Goal: Task Accomplishment & Management: Use online tool/utility

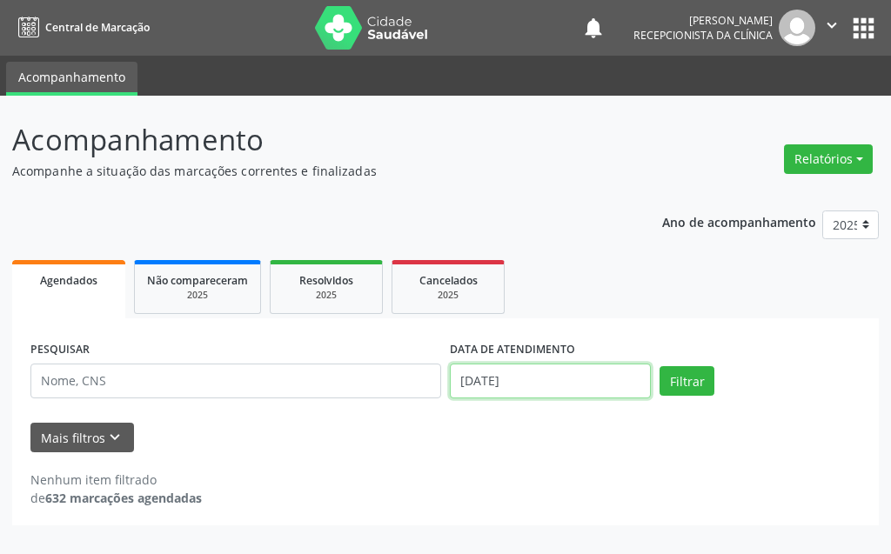
click at [566, 378] on input "[DATE]" at bounding box center [550, 381] width 201 height 35
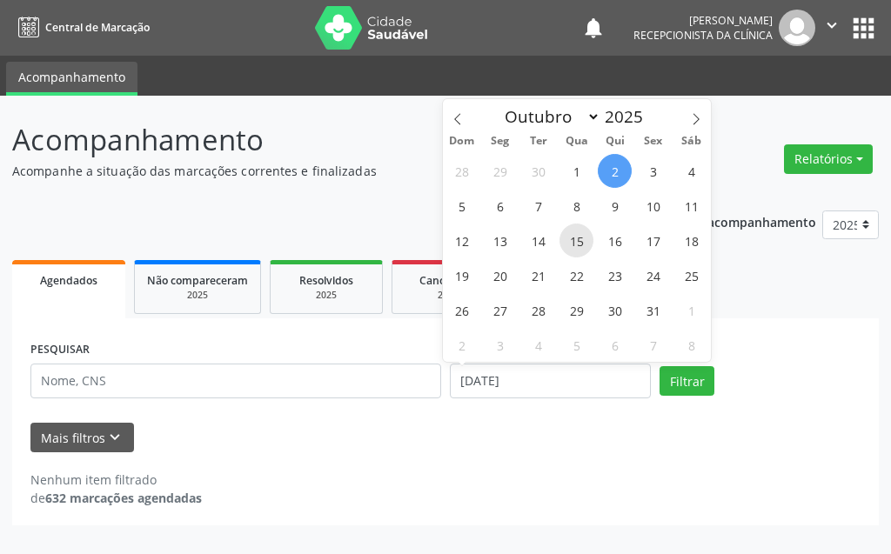
click at [582, 246] on span "15" at bounding box center [576, 240] width 34 height 34
type input "[DATE]"
click at [582, 246] on span "15" at bounding box center [576, 240] width 34 height 34
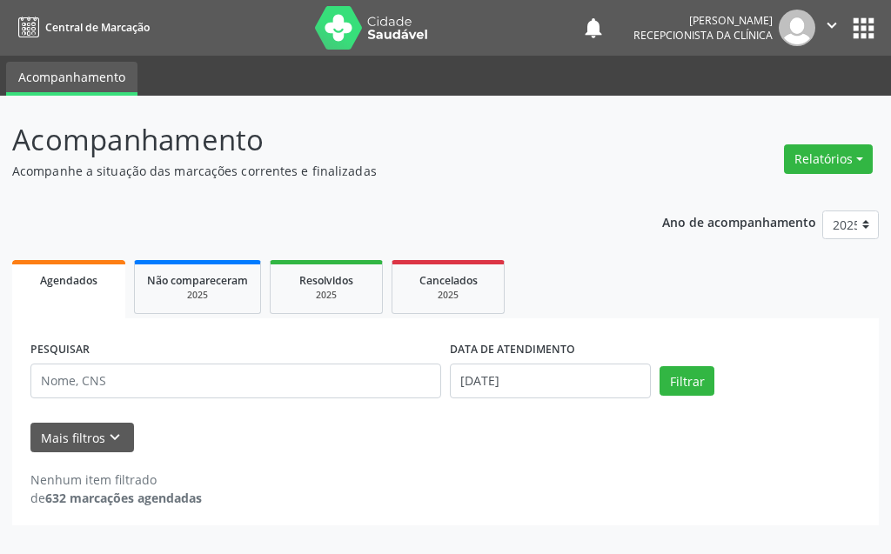
click at [180, 401] on div "PESQUISAR" at bounding box center [235, 374] width 419 height 74
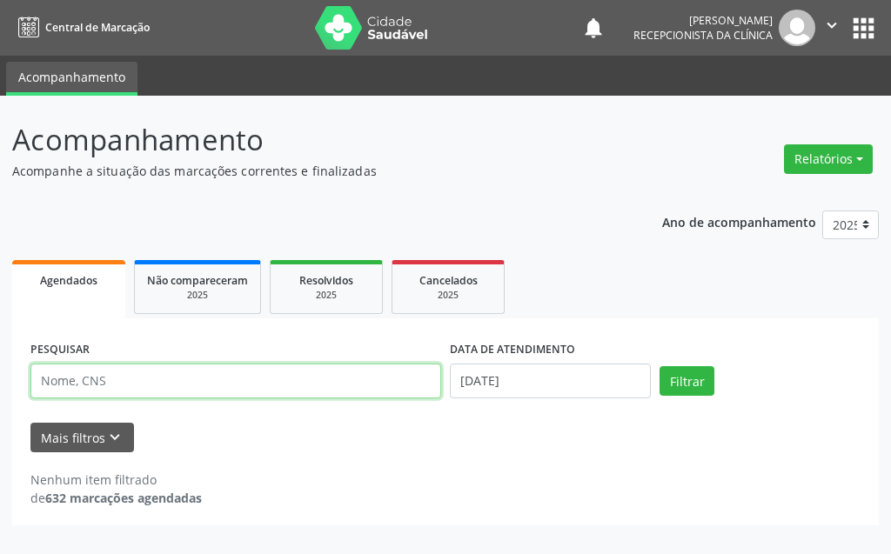
click at [185, 377] on input "text" at bounding box center [235, 381] width 410 height 35
type input "expe"
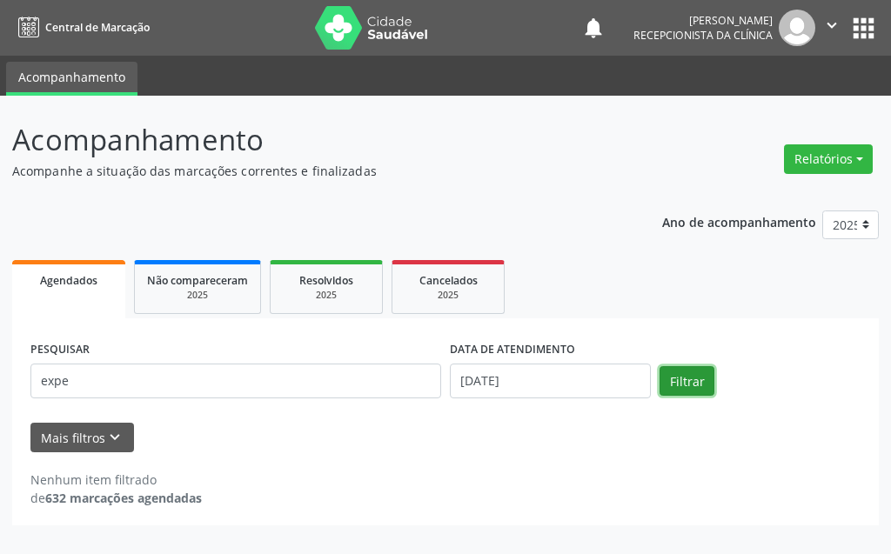
click at [684, 383] on button "Filtrar" at bounding box center [686, 381] width 55 height 30
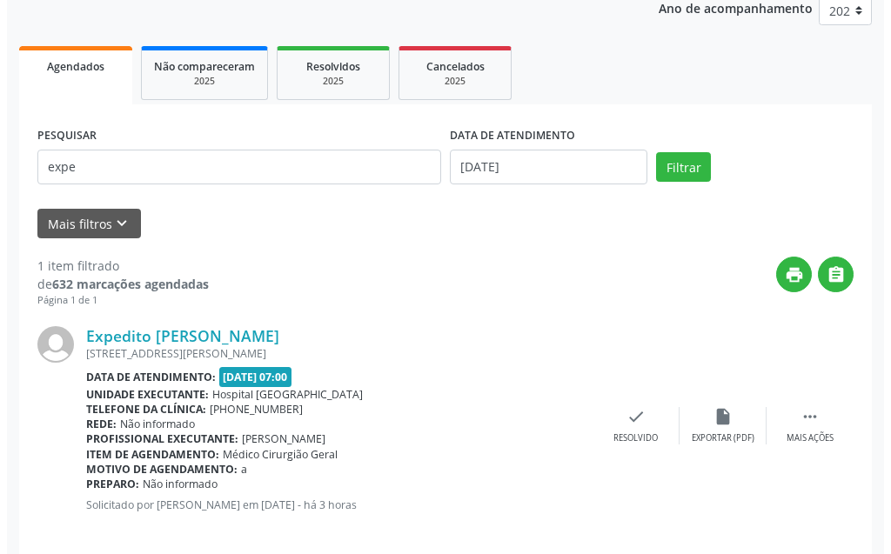
scroll to position [233, 0]
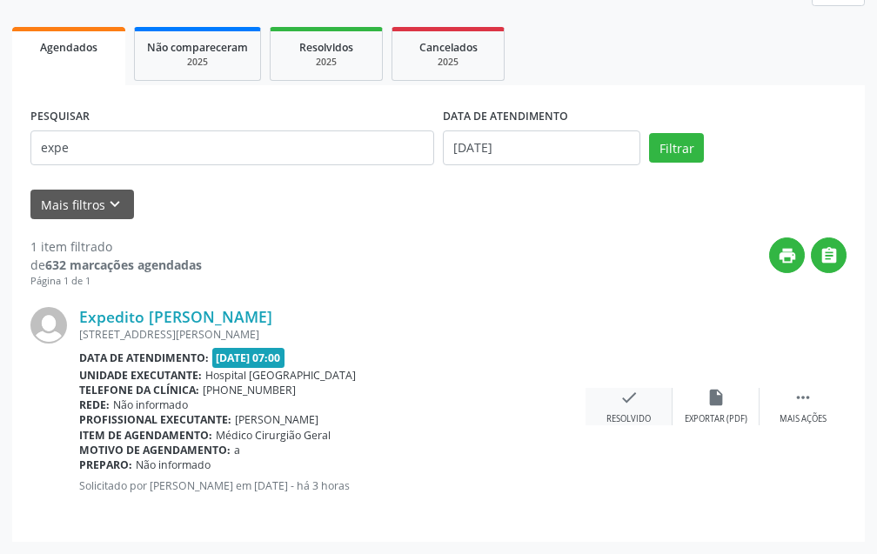
click at [632, 410] on div "check Resolvido" at bounding box center [628, 406] width 87 height 37
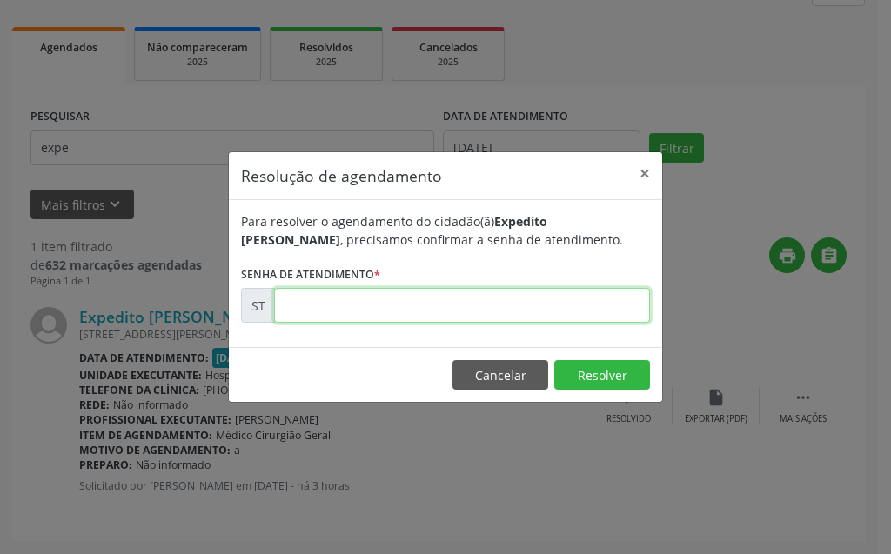
click at [408, 308] on input "text" at bounding box center [462, 305] width 376 height 35
type input "00026236"
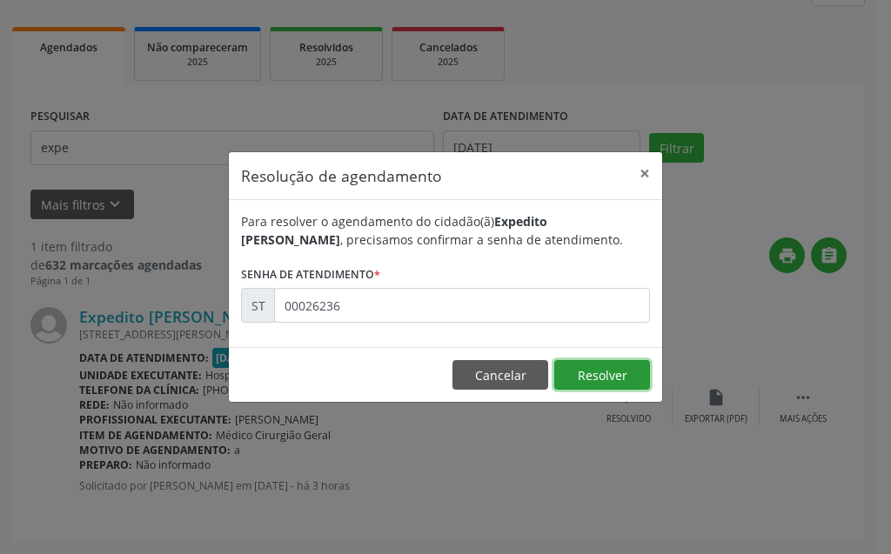
click at [603, 379] on button "Resolver" at bounding box center [602, 375] width 96 height 30
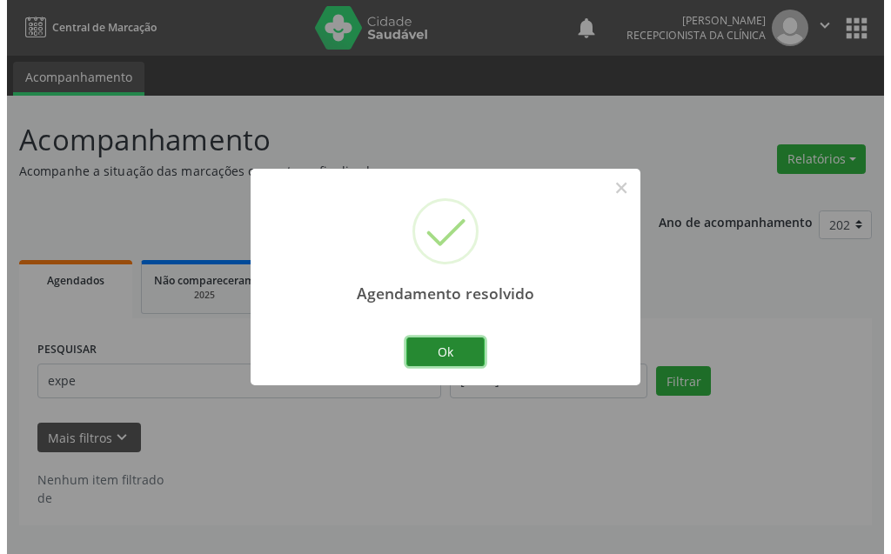
scroll to position [0, 0]
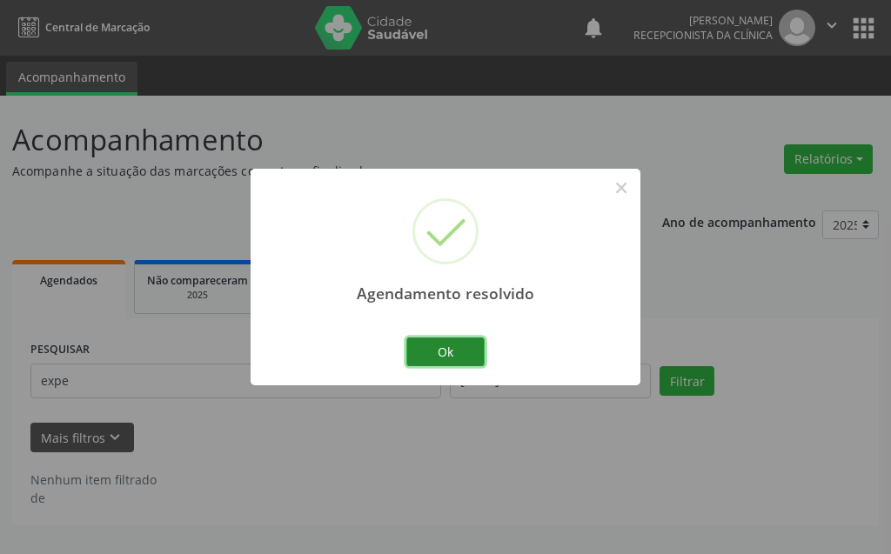
click at [451, 356] on button "Ok" at bounding box center [445, 352] width 78 height 30
